Goal: Information Seeking & Learning: Learn about a topic

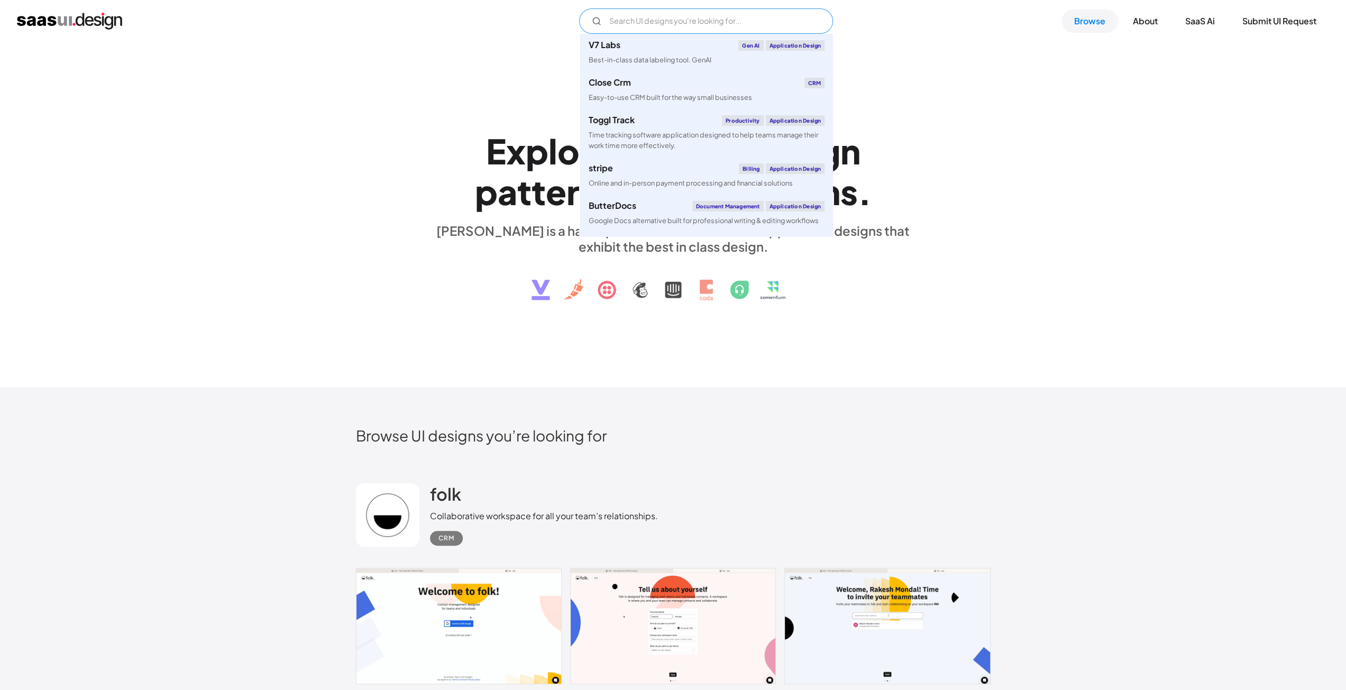
click at [662, 28] on input "Email Form" at bounding box center [706, 20] width 254 height 25
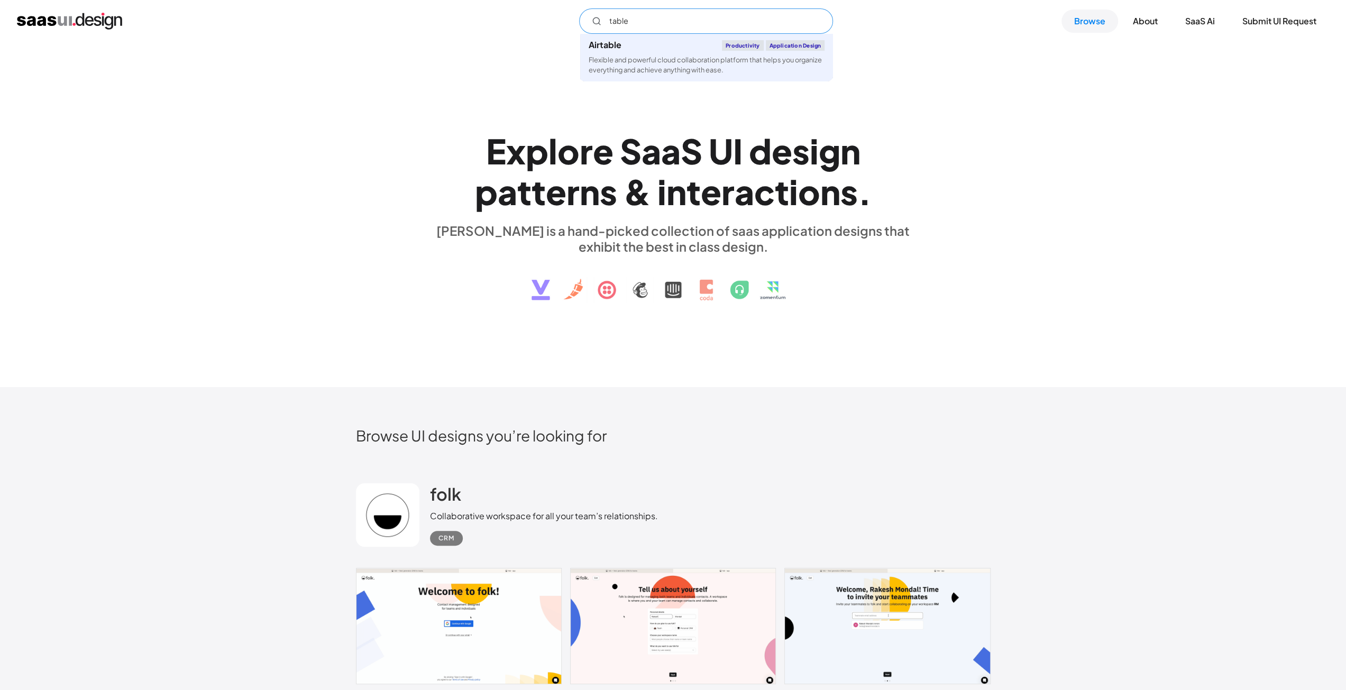
type input "table"
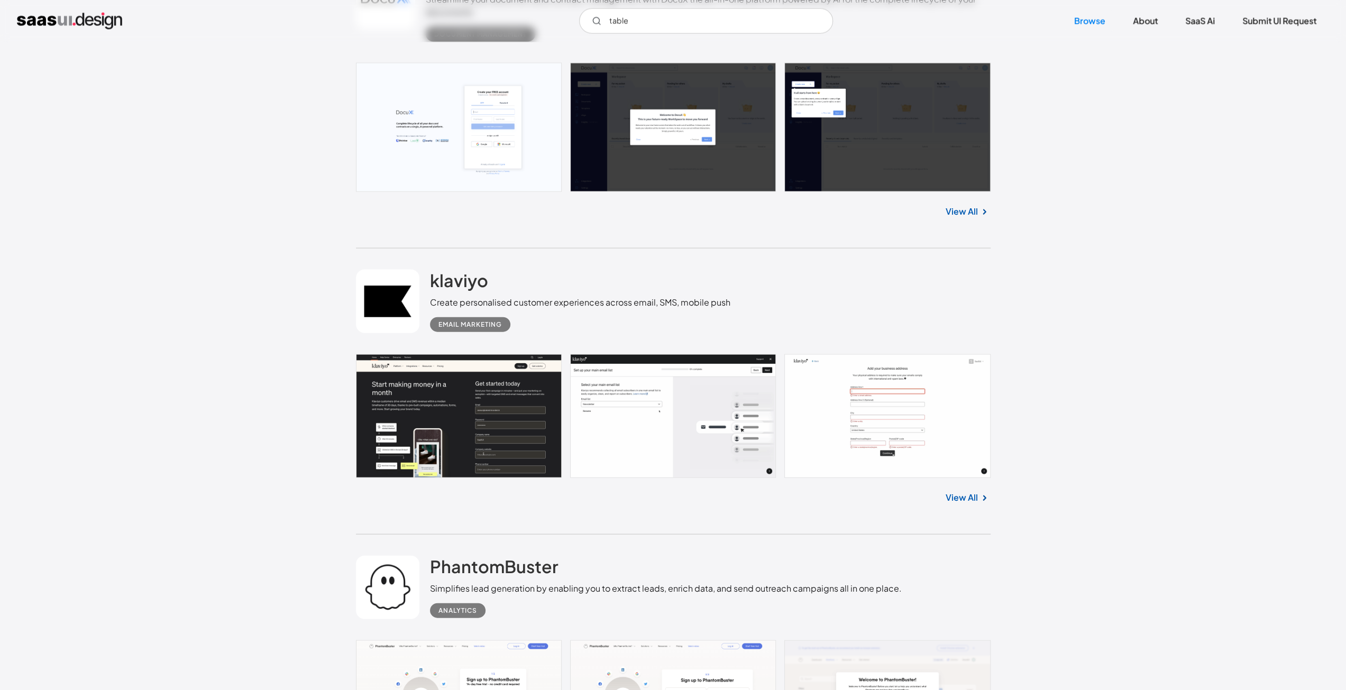
scroll to position [18465, 0]
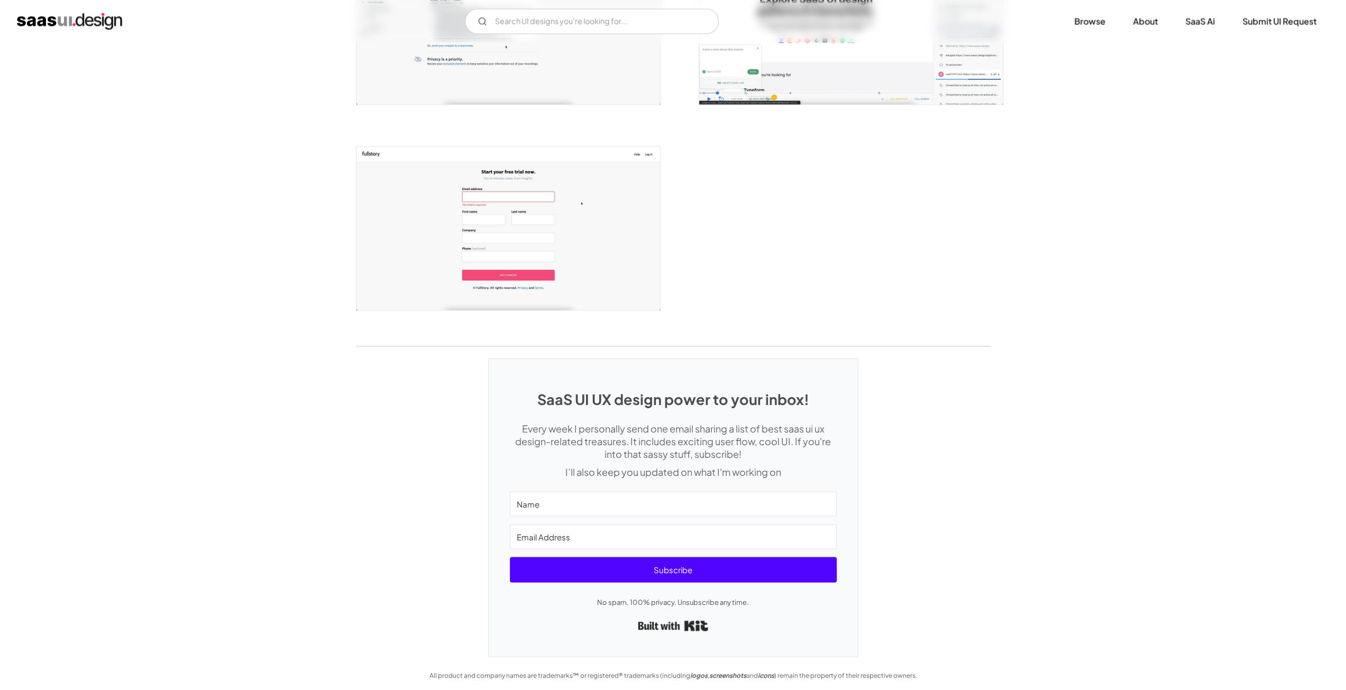
scroll to position [1958, 0]
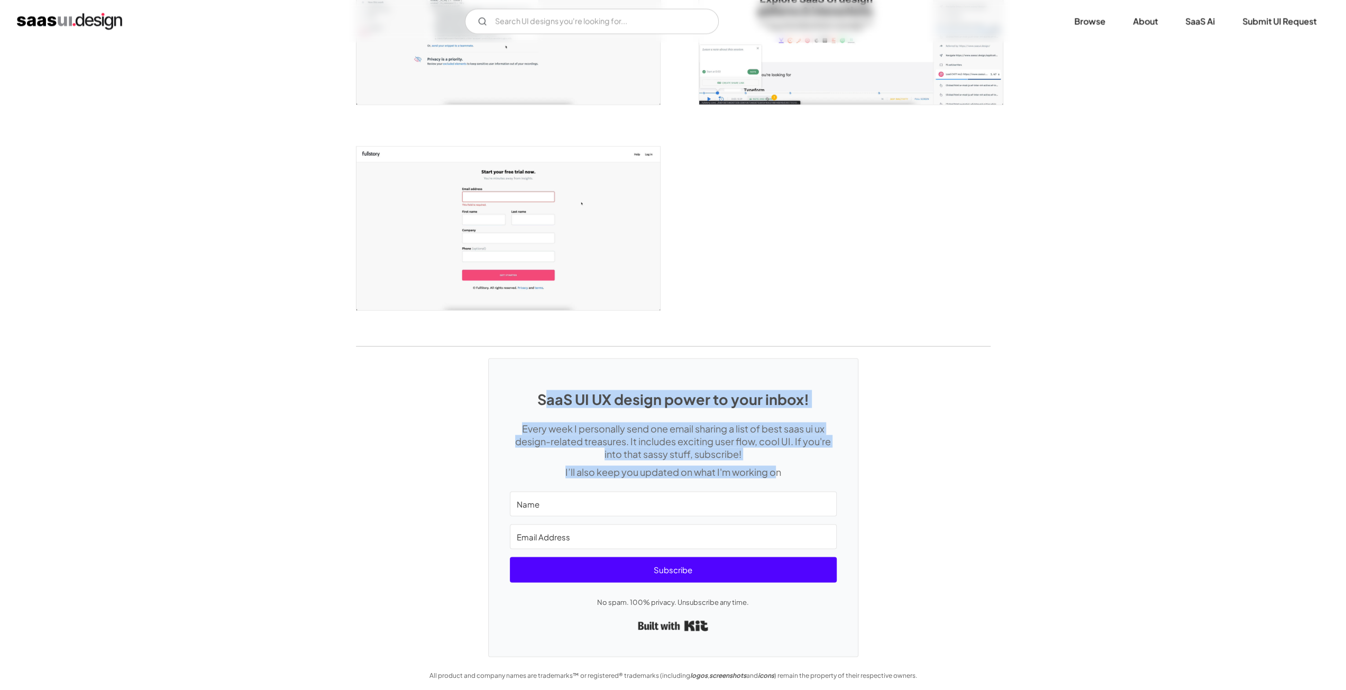
drag, startPoint x: 545, startPoint y: 397, endPoint x: 775, endPoint y: 474, distance: 242.1
click at [775, 474] on div "SaaS UI UX design power to your inbox! Every week I personally send one email s…" at bounding box center [673, 507] width 369 height 297
click at [662, 403] on h1 "SaaS UI UX design power to your inbox!" at bounding box center [673, 398] width 327 height 17
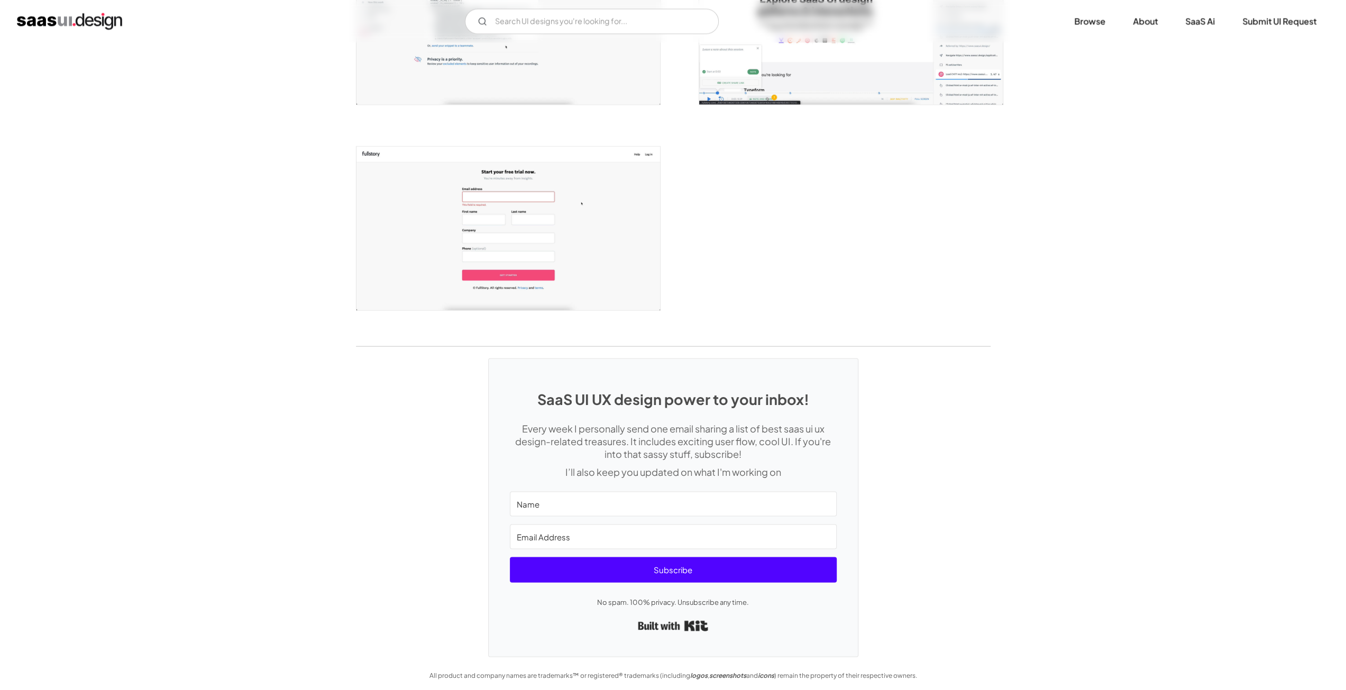
click at [946, 448] on div "SaaS UI UX design power to your inbox! Every week I personally send one email s…" at bounding box center [673, 502] width 1346 height 310
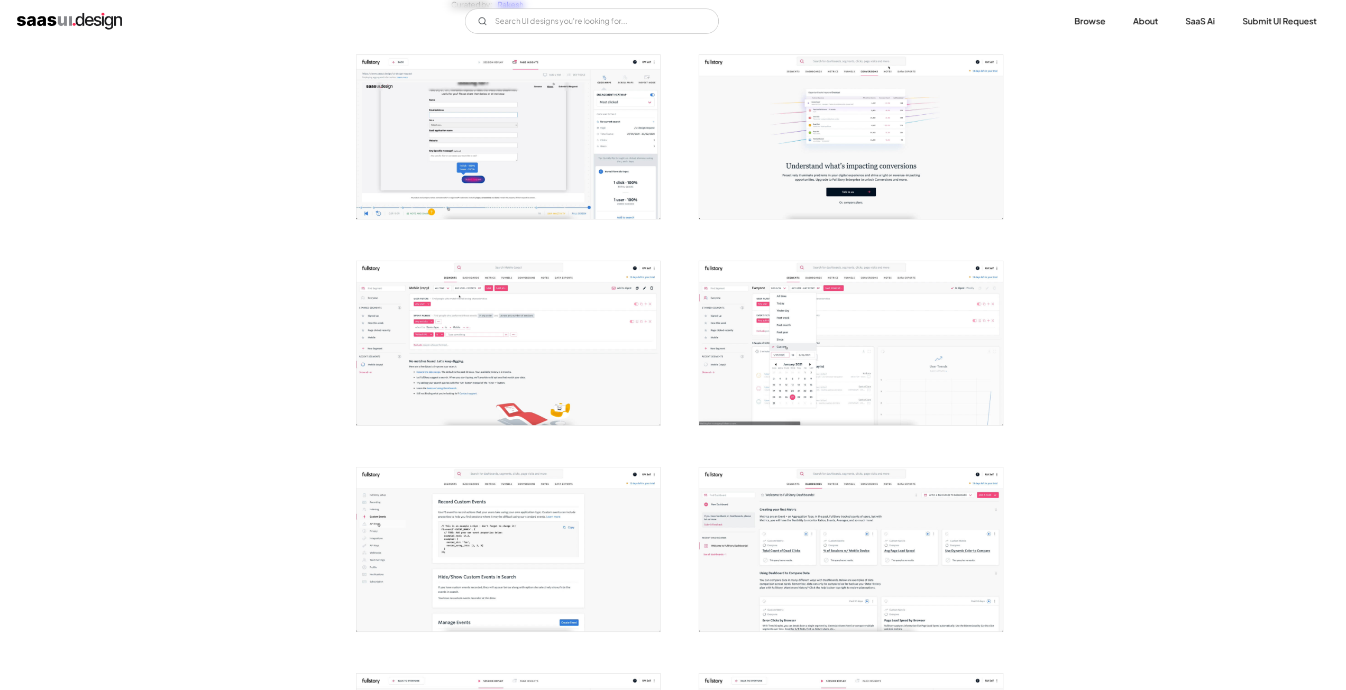
scroll to position [265, 0]
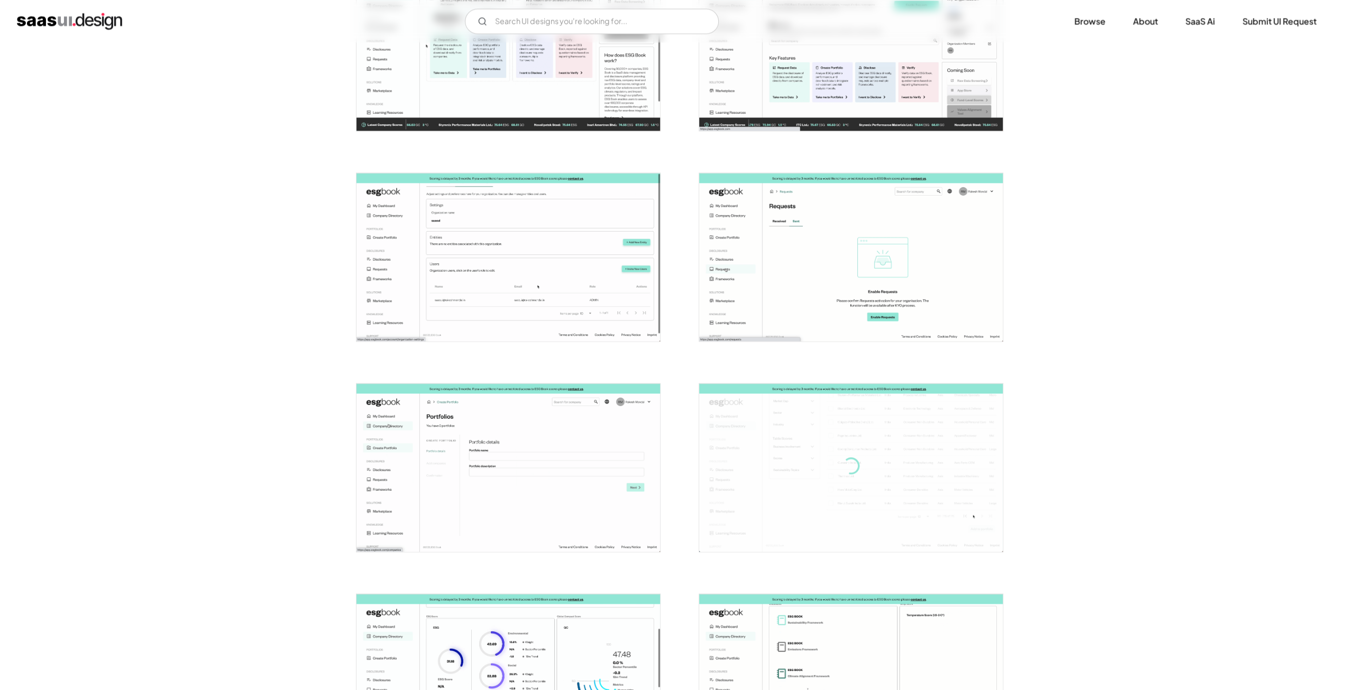
scroll to position [1785, 0]
